Goal: Obtain resource: Obtain resource

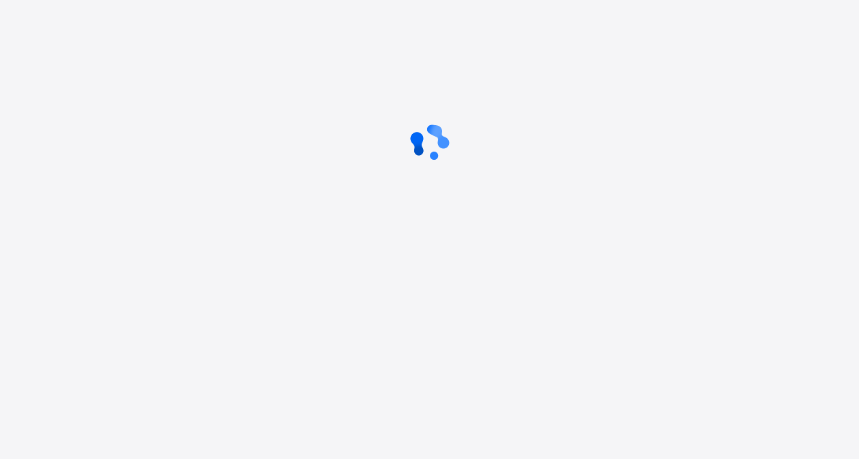
scroll to position [103, 0]
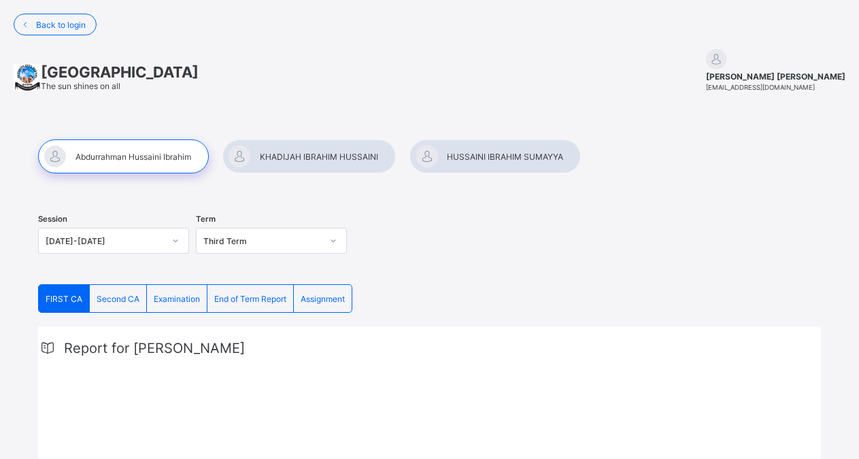
click at [309, 158] on div at bounding box center [308, 156] width 173 height 34
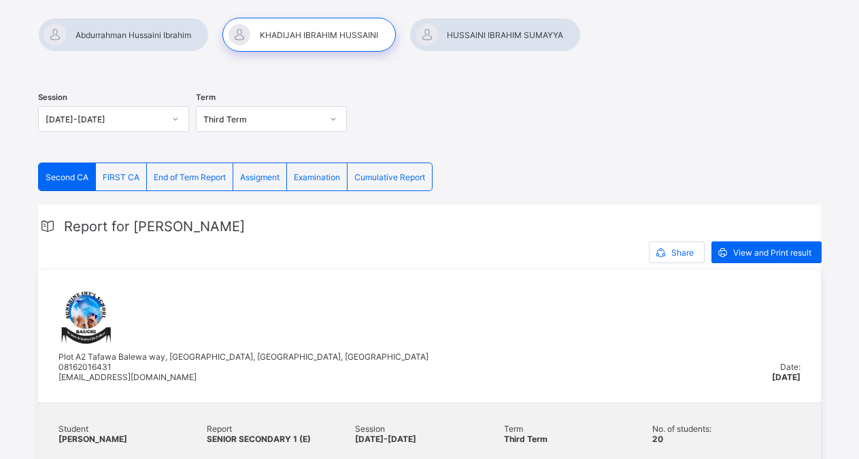
scroll to position [125, 0]
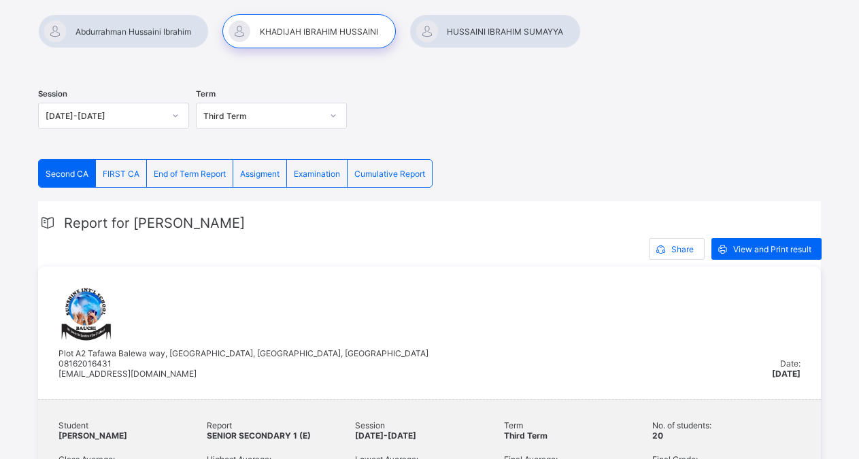
click at [320, 179] on div "Examination" at bounding box center [317, 173] width 61 height 27
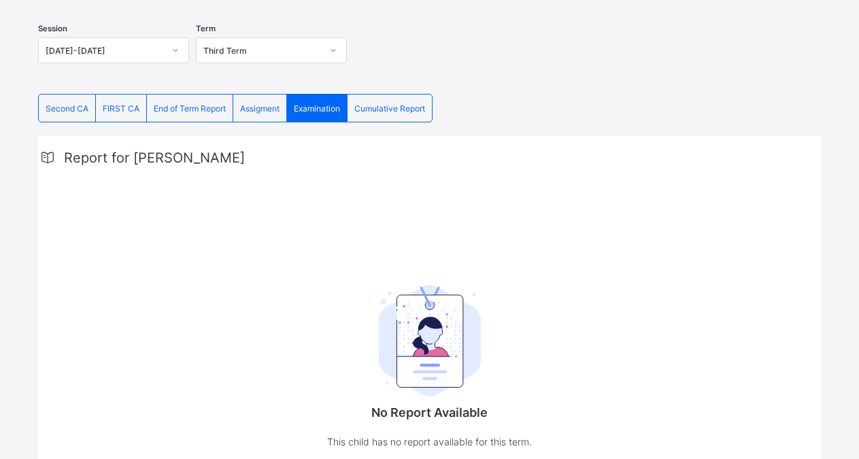
scroll to position [188, 0]
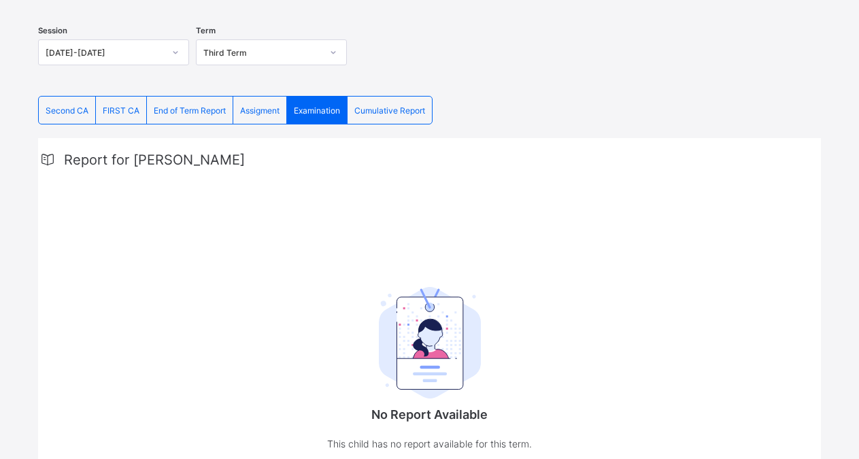
click at [323, 116] on div "Examination" at bounding box center [317, 110] width 61 height 27
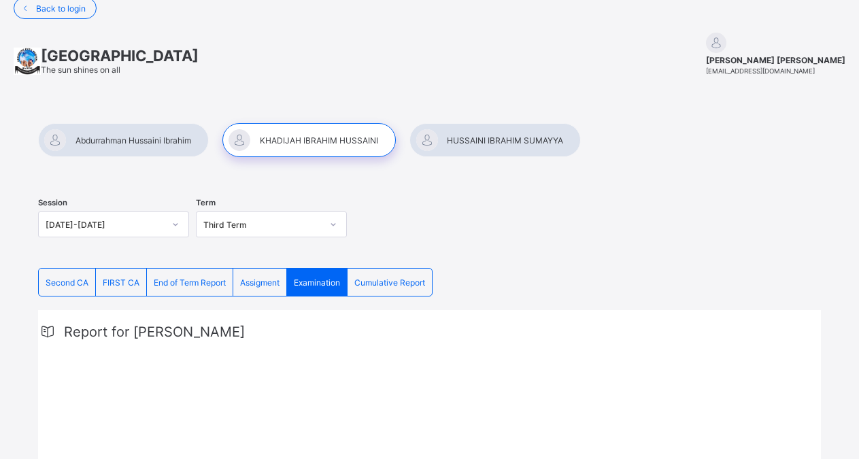
scroll to position [0, 0]
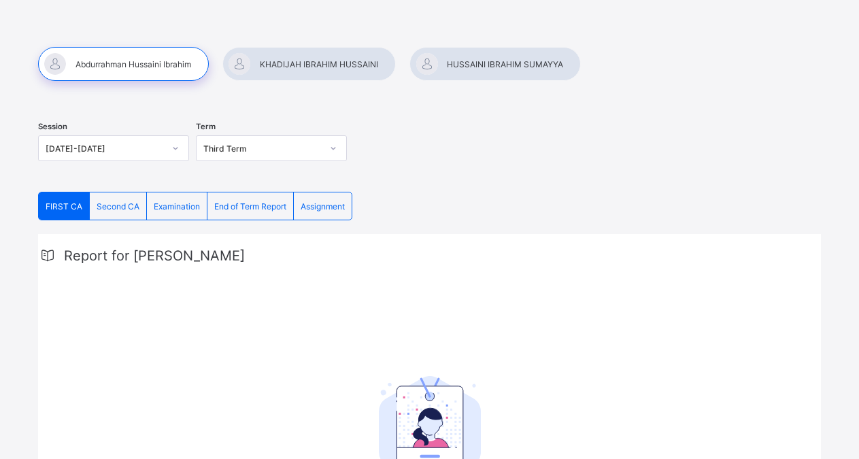
scroll to position [74, 0]
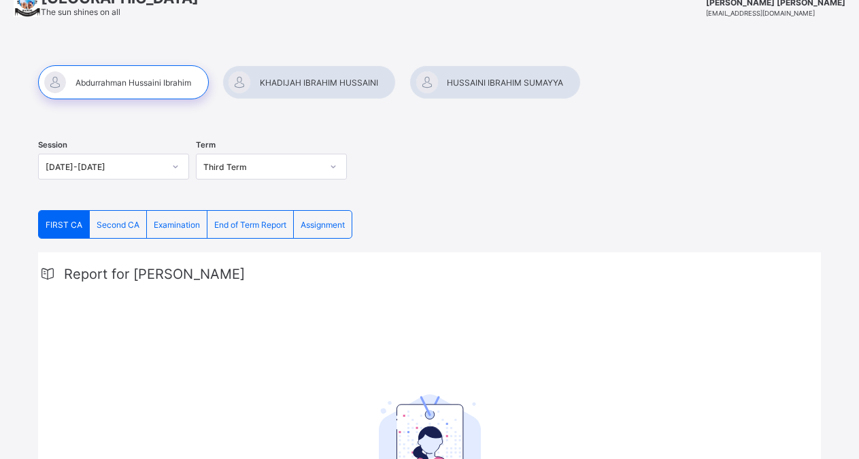
click at [163, 223] on span "Examination" at bounding box center [177, 225] width 46 height 10
click at [325, 83] on div at bounding box center [308, 82] width 173 height 34
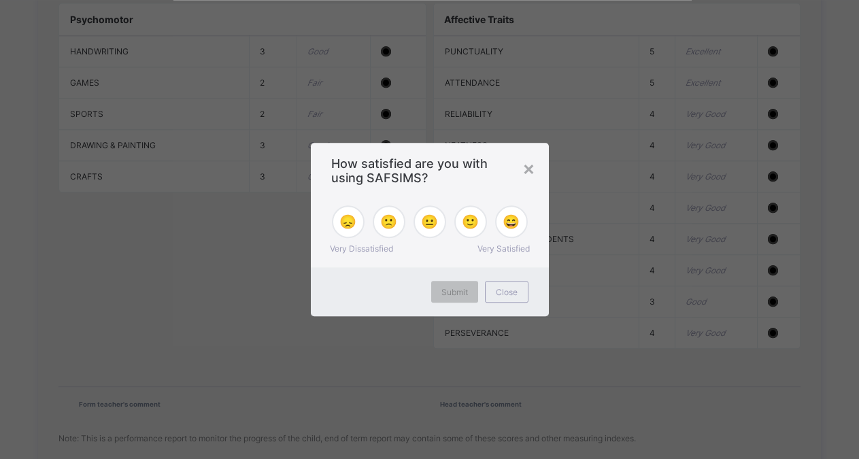
scroll to position [1394, 0]
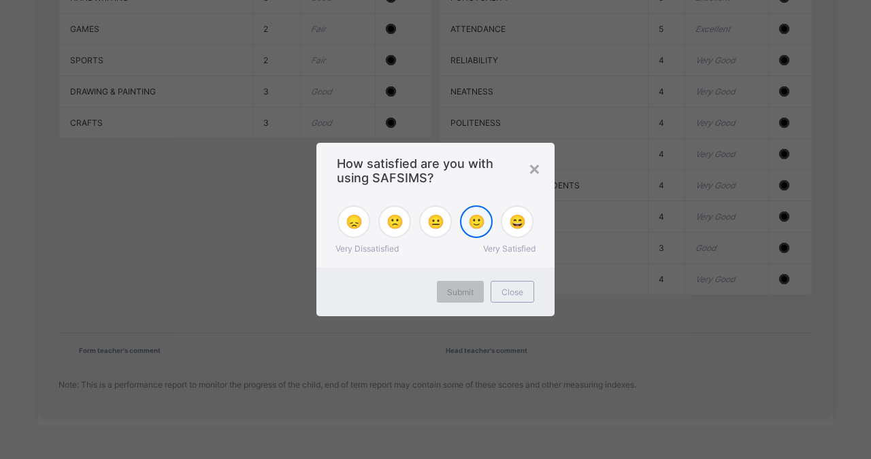
click at [473, 220] on span "🙂" at bounding box center [476, 222] width 17 height 16
click at [458, 294] on span "Submit" at bounding box center [460, 292] width 27 height 10
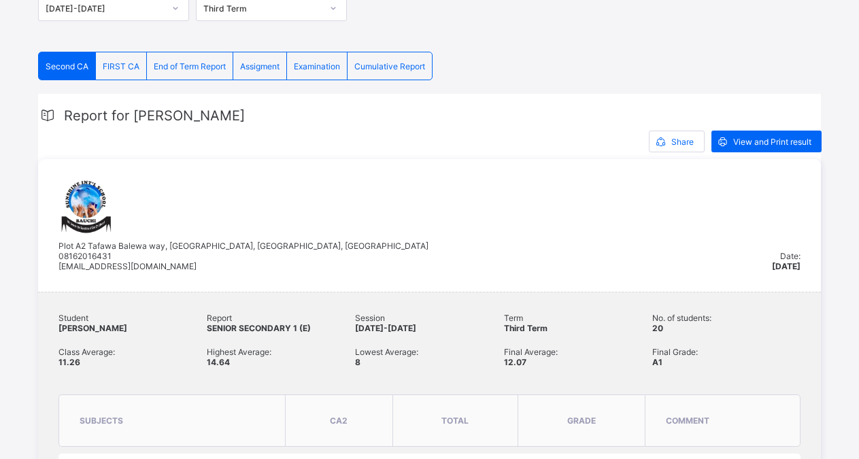
scroll to position [224, 0]
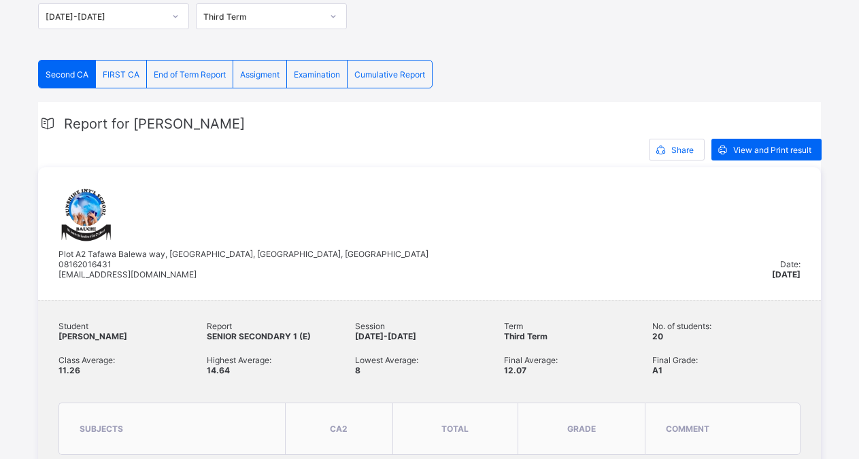
click at [387, 77] on span "Cumulative Report" at bounding box center [389, 74] width 71 height 10
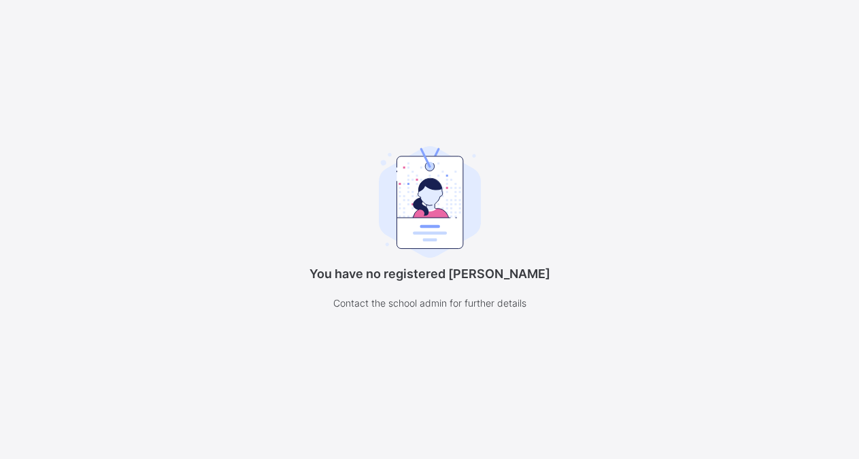
scroll to position [105, 0]
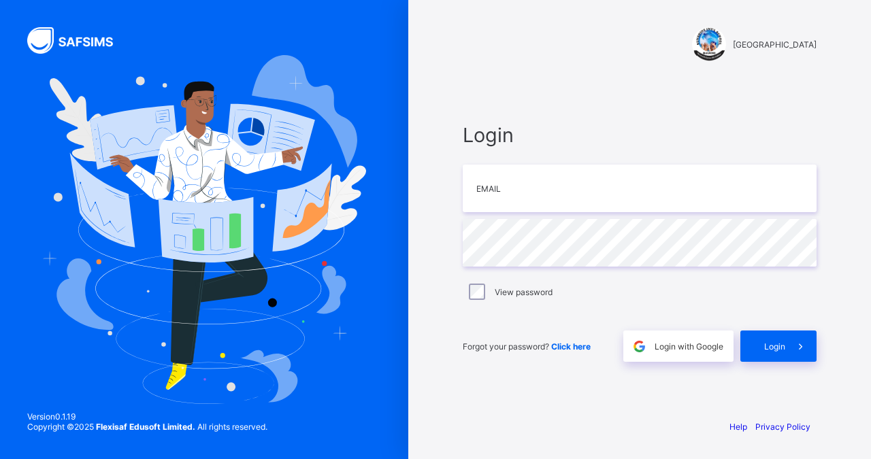
type input "*"
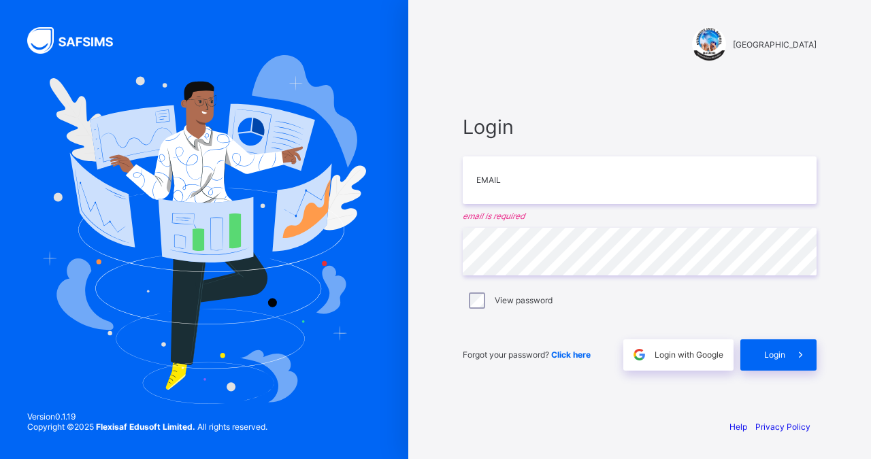
type input "*"
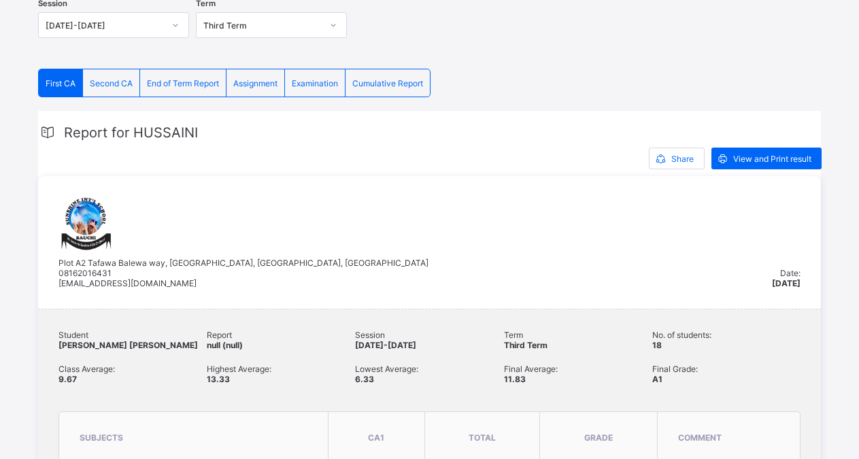
scroll to position [202, 0]
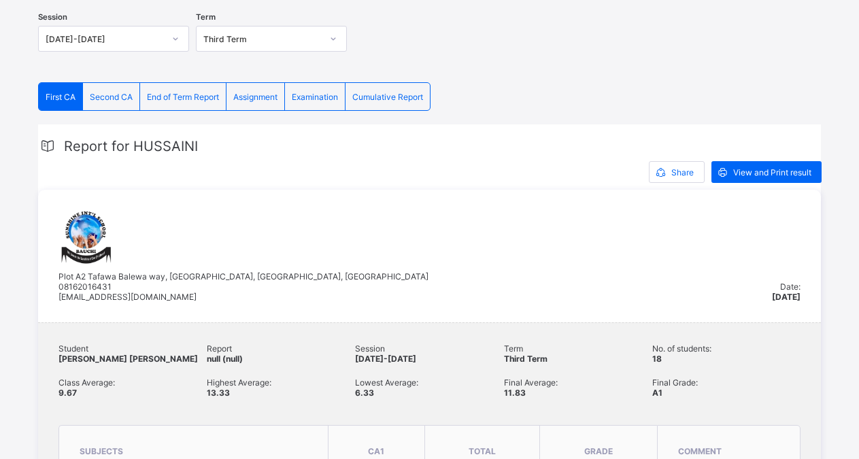
click at [396, 97] on span "Cumulative Report" at bounding box center [387, 97] width 71 height 10
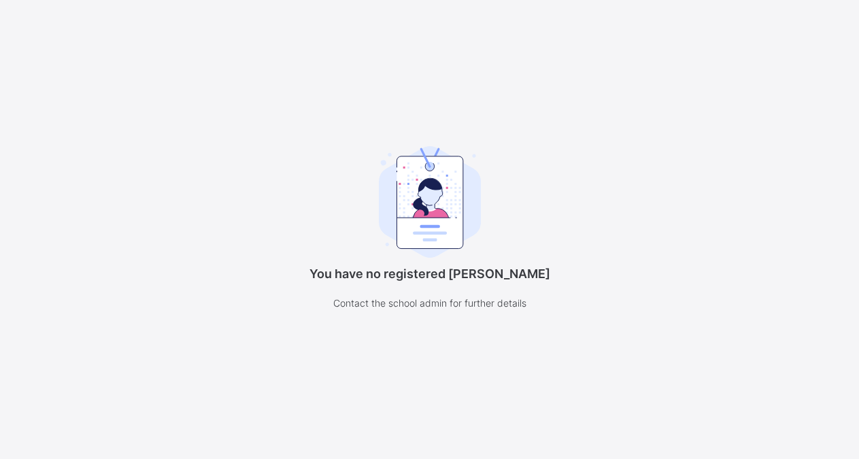
scroll to position [105, 0]
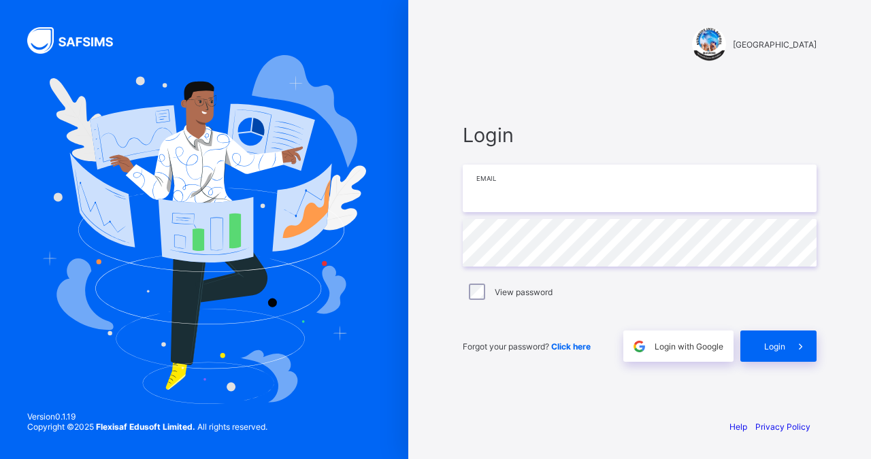
click at [496, 199] on input "email" at bounding box center [639, 189] width 354 height 48
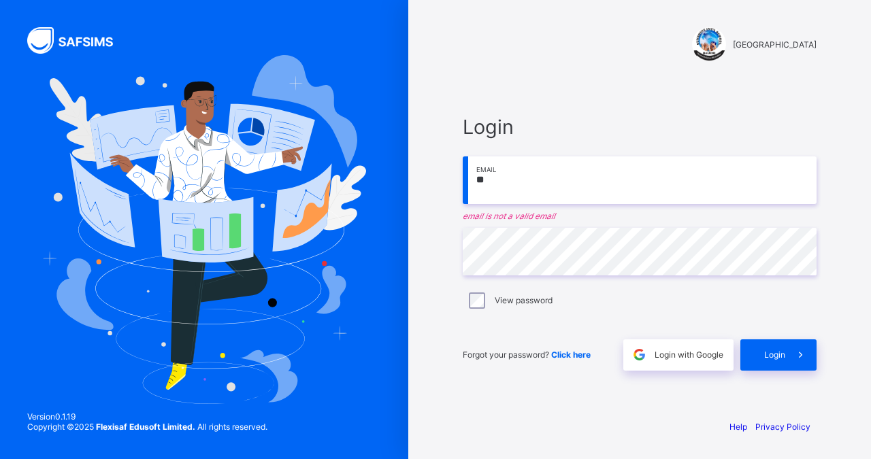
type input "*"
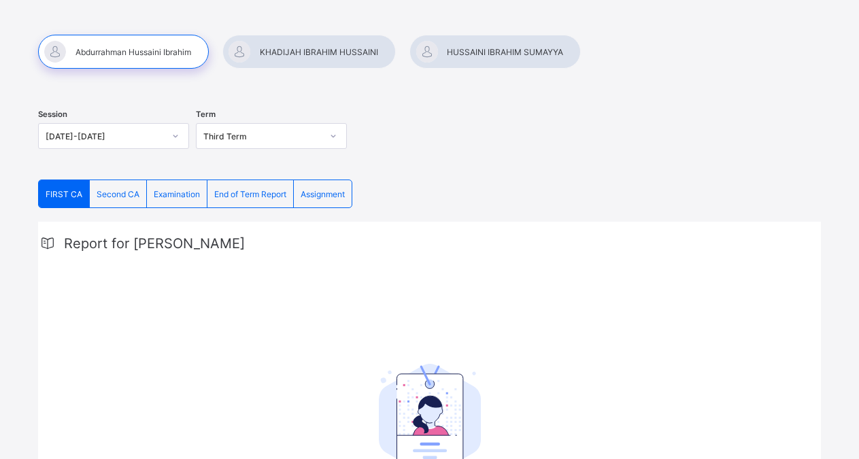
scroll to position [105, 0]
click at [241, 196] on span "End of Term Report" at bounding box center [250, 194] width 72 height 10
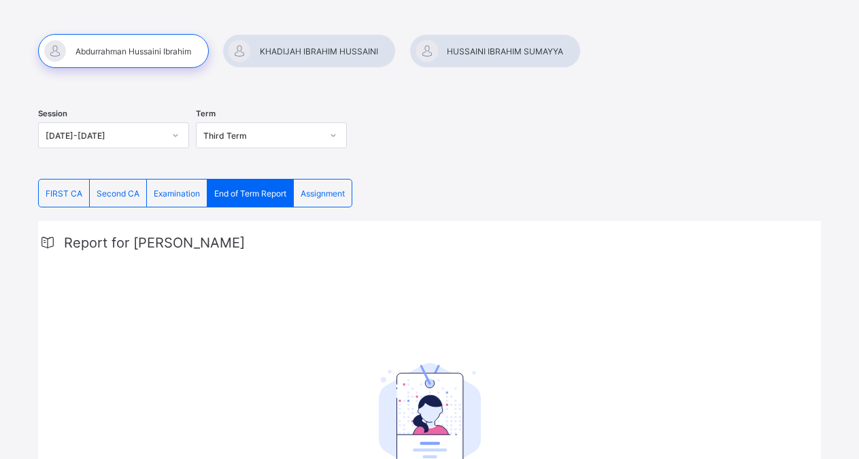
click at [460, 54] on div at bounding box center [494, 51] width 171 height 34
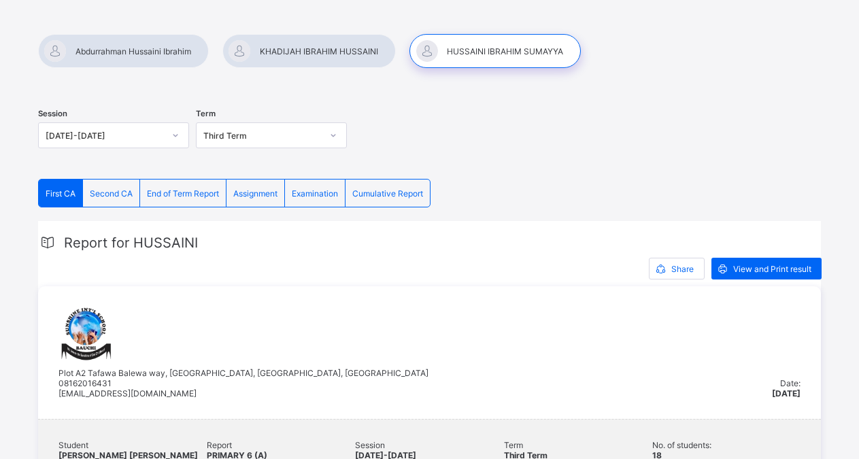
click at [122, 190] on span "Second CA" at bounding box center [111, 193] width 43 height 10
click at [184, 201] on div "End of Term Report" at bounding box center [183, 193] width 86 height 27
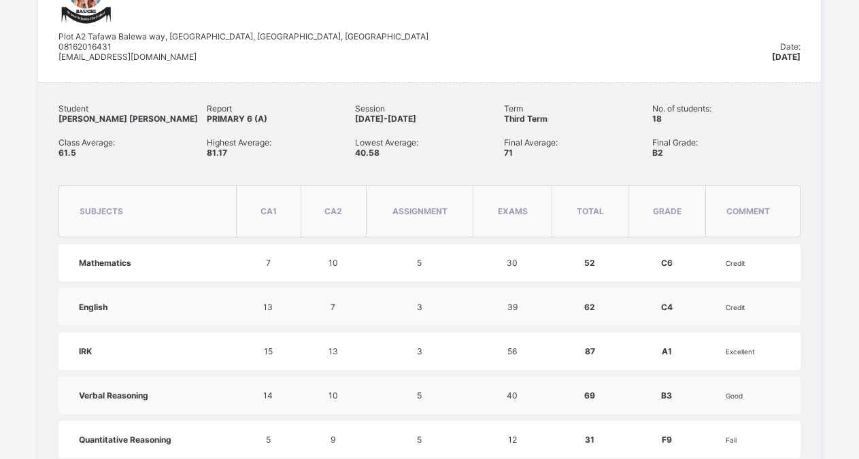
scroll to position [205, 0]
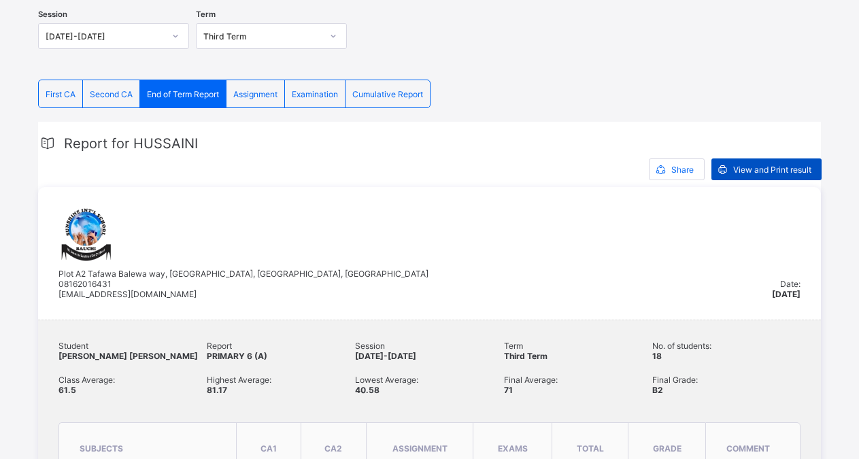
click at [793, 171] on span "View and Print result" at bounding box center [772, 170] width 78 height 10
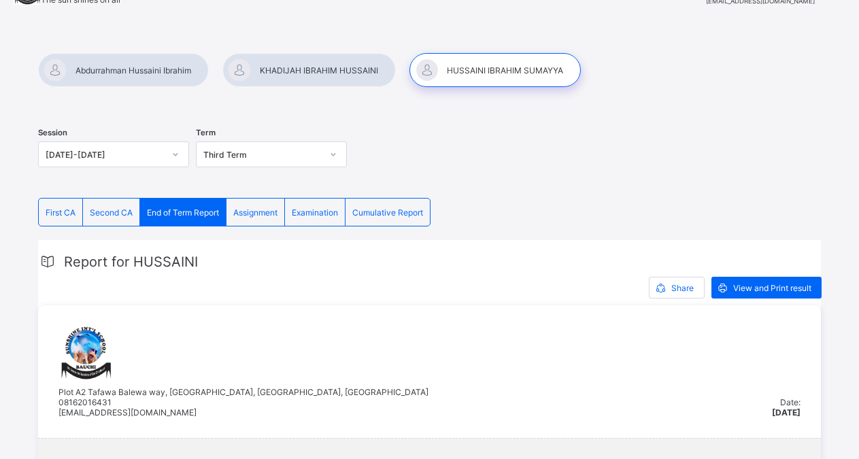
scroll to position [73, 0]
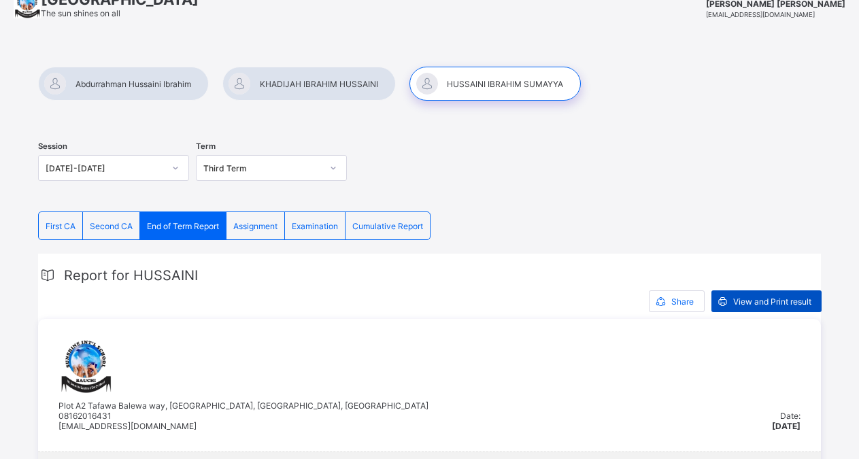
click at [778, 302] on span "View and Print result" at bounding box center [772, 302] width 78 height 10
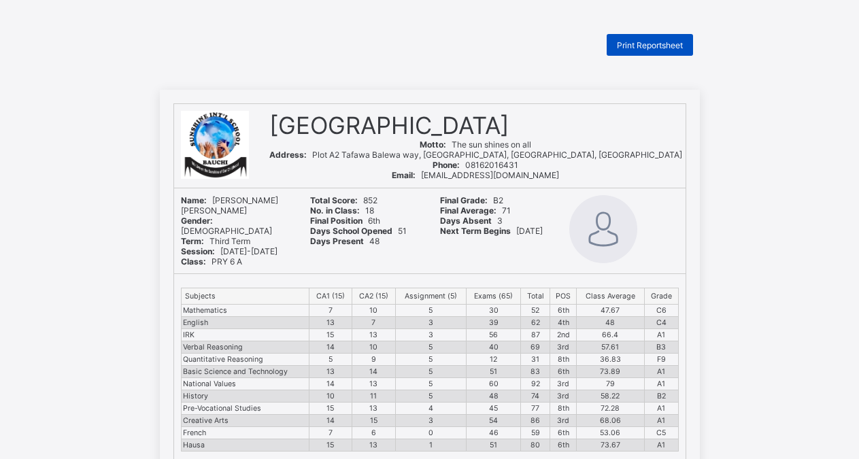
click at [635, 48] on span "Print Reportsheet" at bounding box center [650, 45] width 66 height 10
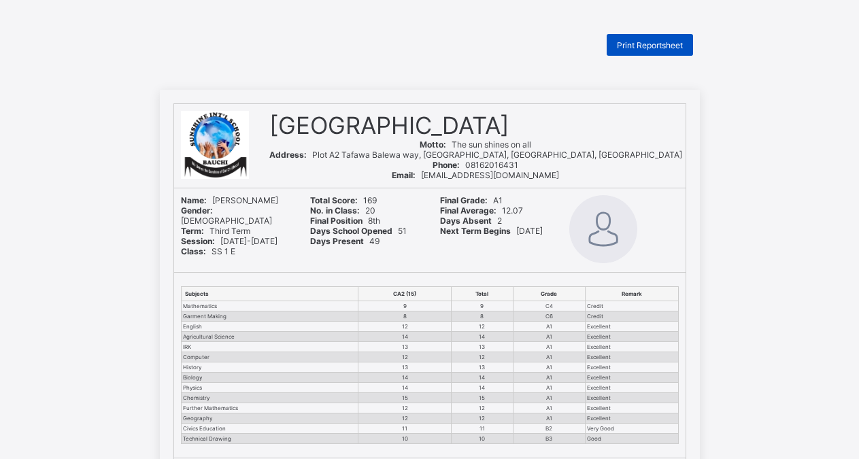
click at [651, 41] on span "Print Reportsheet" at bounding box center [650, 45] width 66 height 10
